Goal: Information Seeking & Learning: Find specific fact

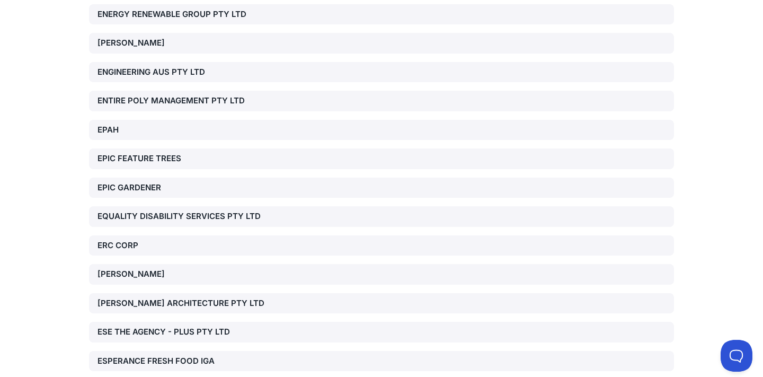
scroll to position [15030, 0]
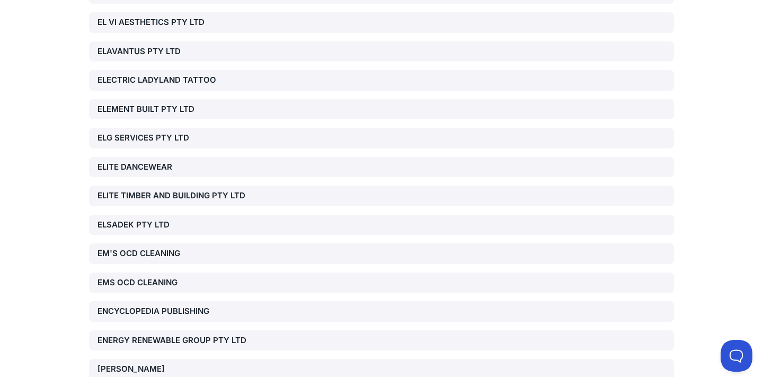
scroll to position [14693, 0]
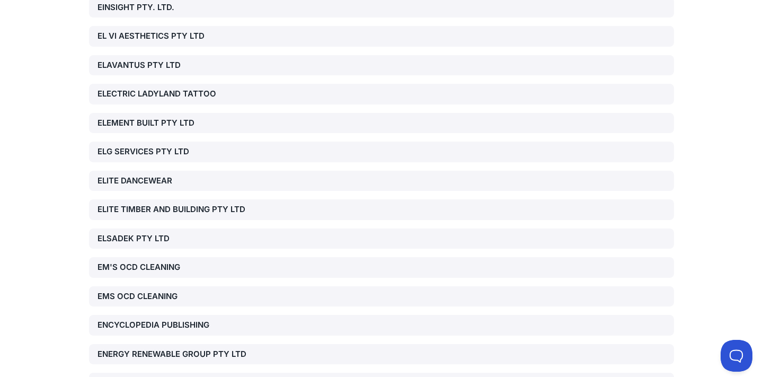
click at [191, 348] on div "ENERGY RENEWABLE GROUP PTY LTD" at bounding box center [190, 354] width 186 height 12
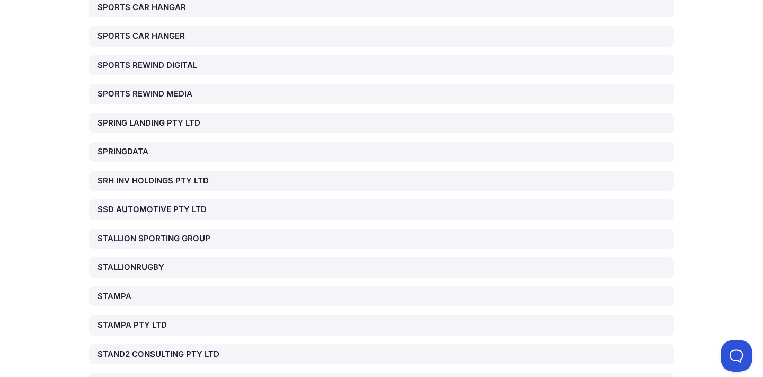
scroll to position [43610, 0]
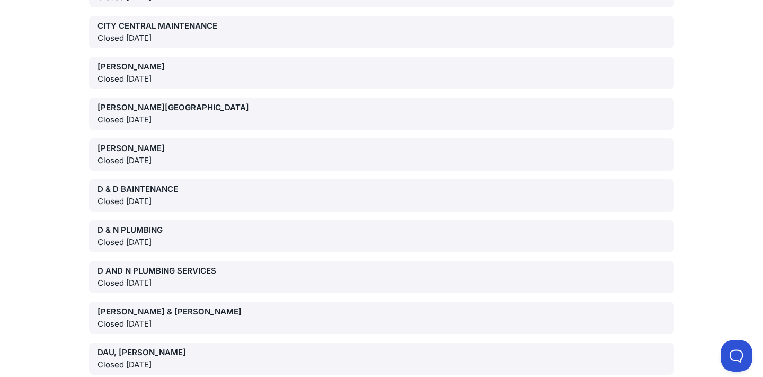
scroll to position [57194, 0]
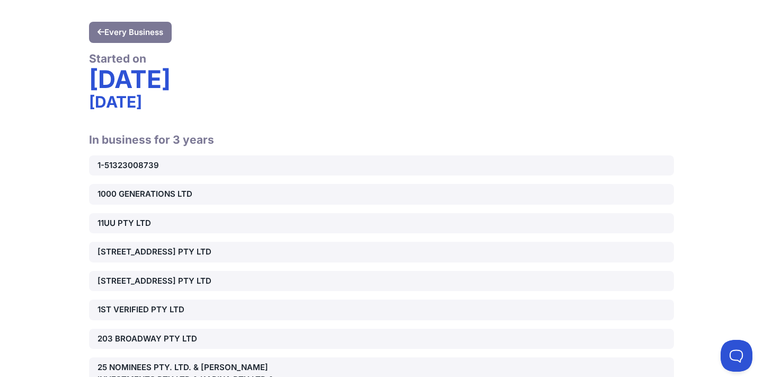
scroll to position [91, 0]
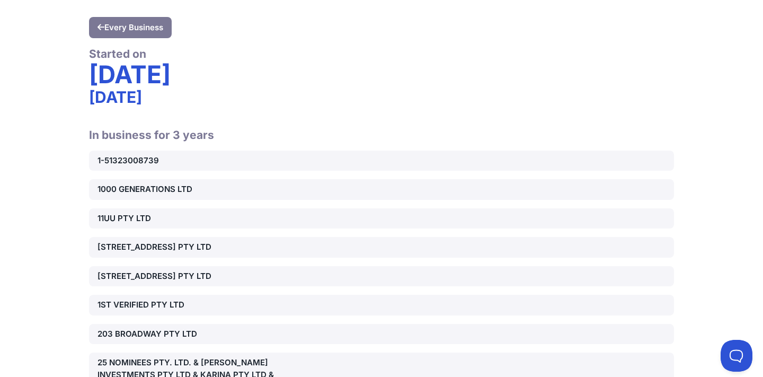
click at [202, 160] on div "1-51323008739" at bounding box center [190, 161] width 186 height 12
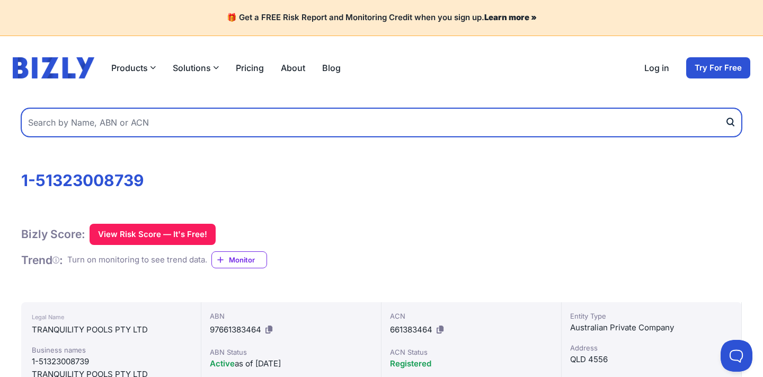
click at [204, 115] on input "text" at bounding box center [381, 122] width 720 height 29
paste input "34 359 863 635"
type input "34 359 863 635"
click at [733, 122] on button "submit" at bounding box center [733, 122] width 17 height 29
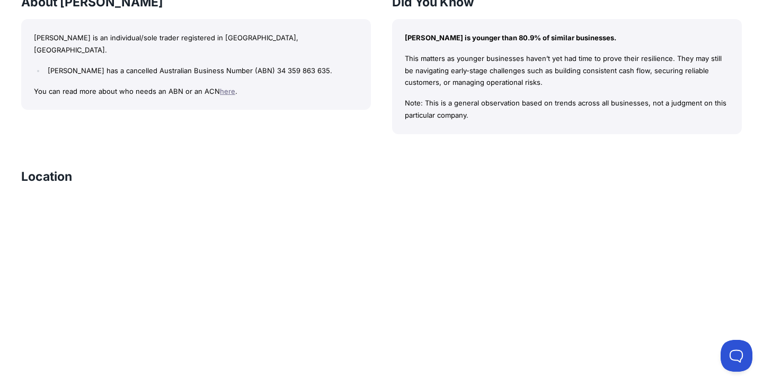
scroll to position [752, 0]
click at [222, 88] on link "here" at bounding box center [227, 92] width 15 height 8
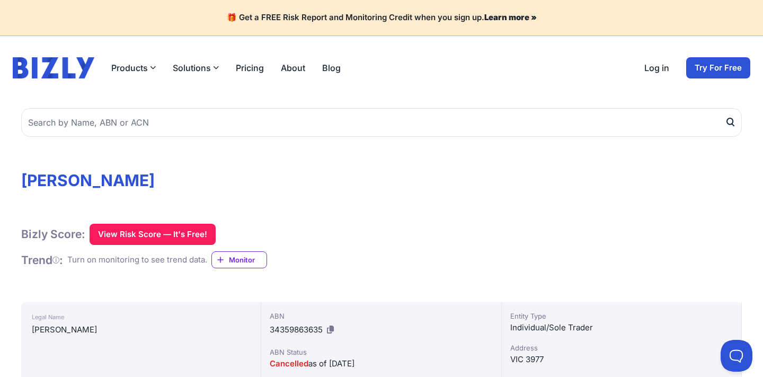
scroll to position [0, 0]
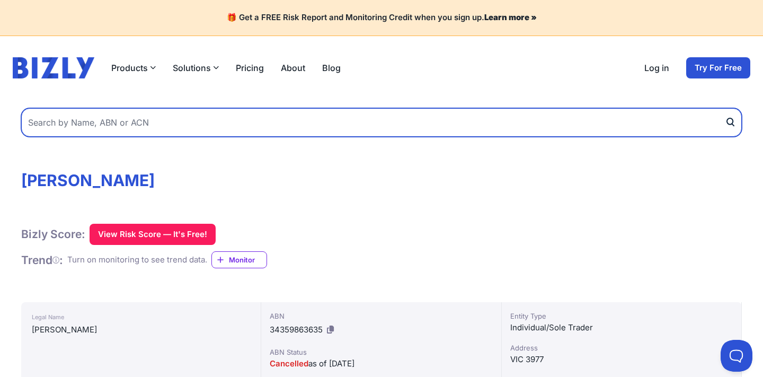
click at [270, 115] on input "text" at bounding box center [381, 122] width 720 height 29
paste input "aDryzii"
type input "aDryzii"
click at [733, 122] on button "submit" at bounding box center [733, 122] width 17 height 29
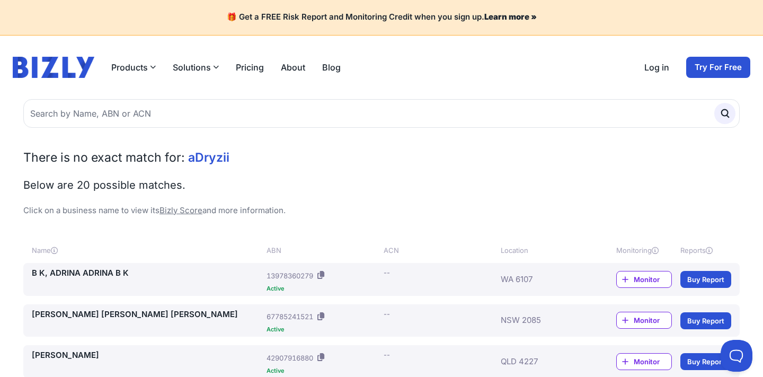
scroll to position [1, 0]
